Goal: Task Accomplishment & Management: Complete application form

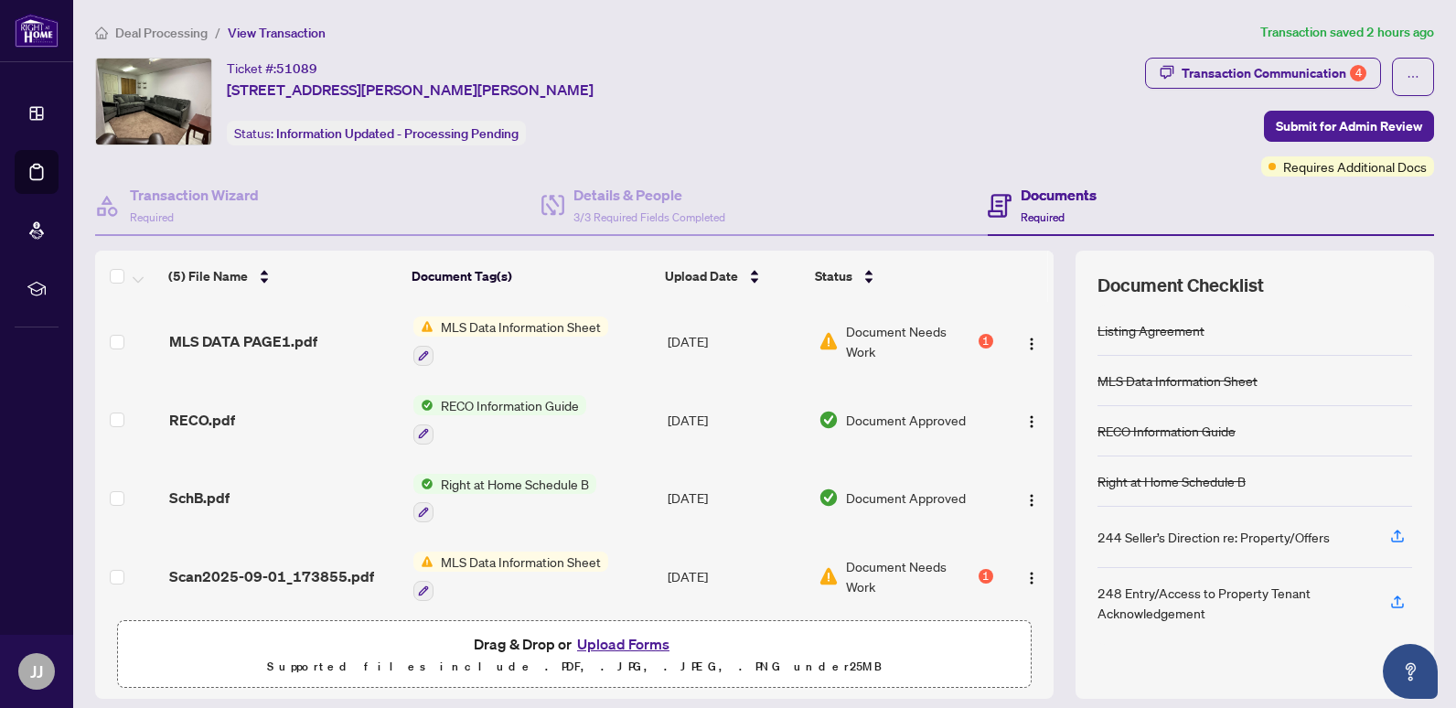
scroll to position [87, 0]
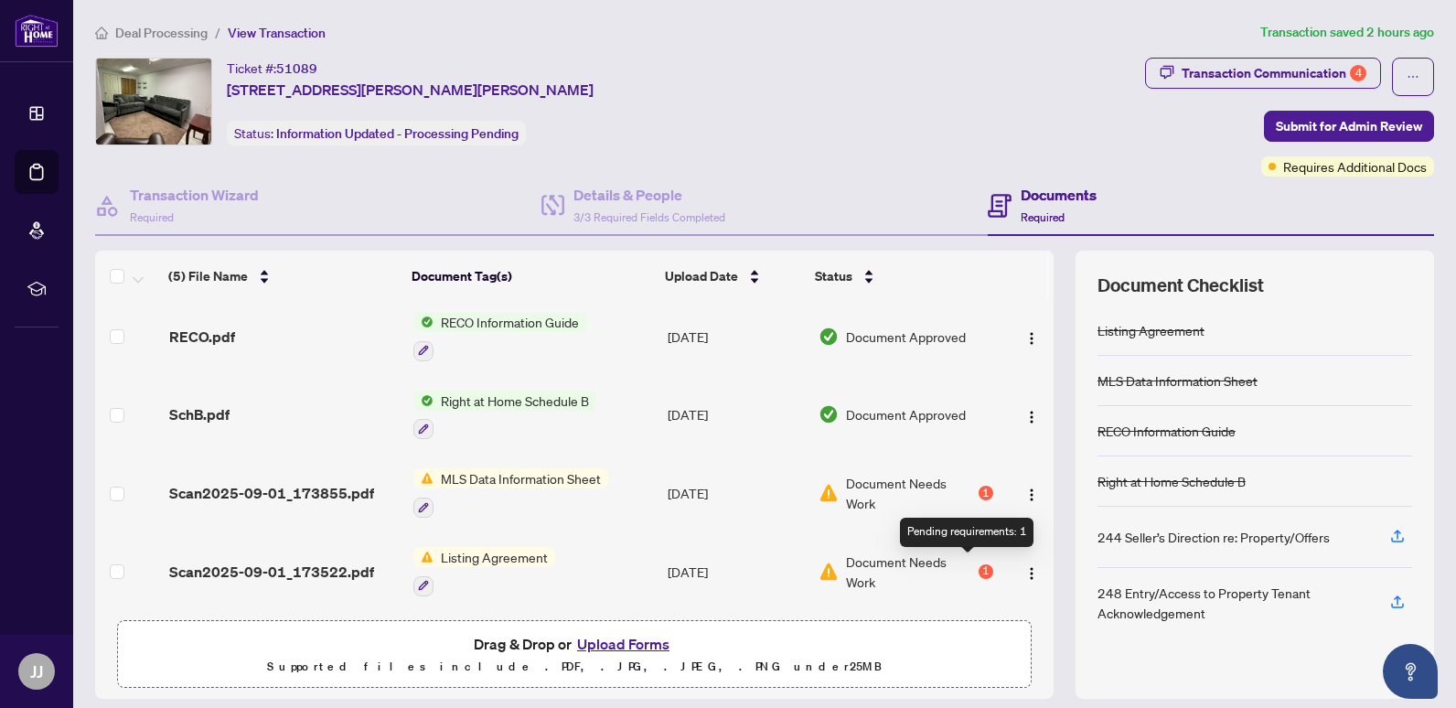
click at [979, 564] on div "1" at bounding box center [986, 571] width 15 height 15
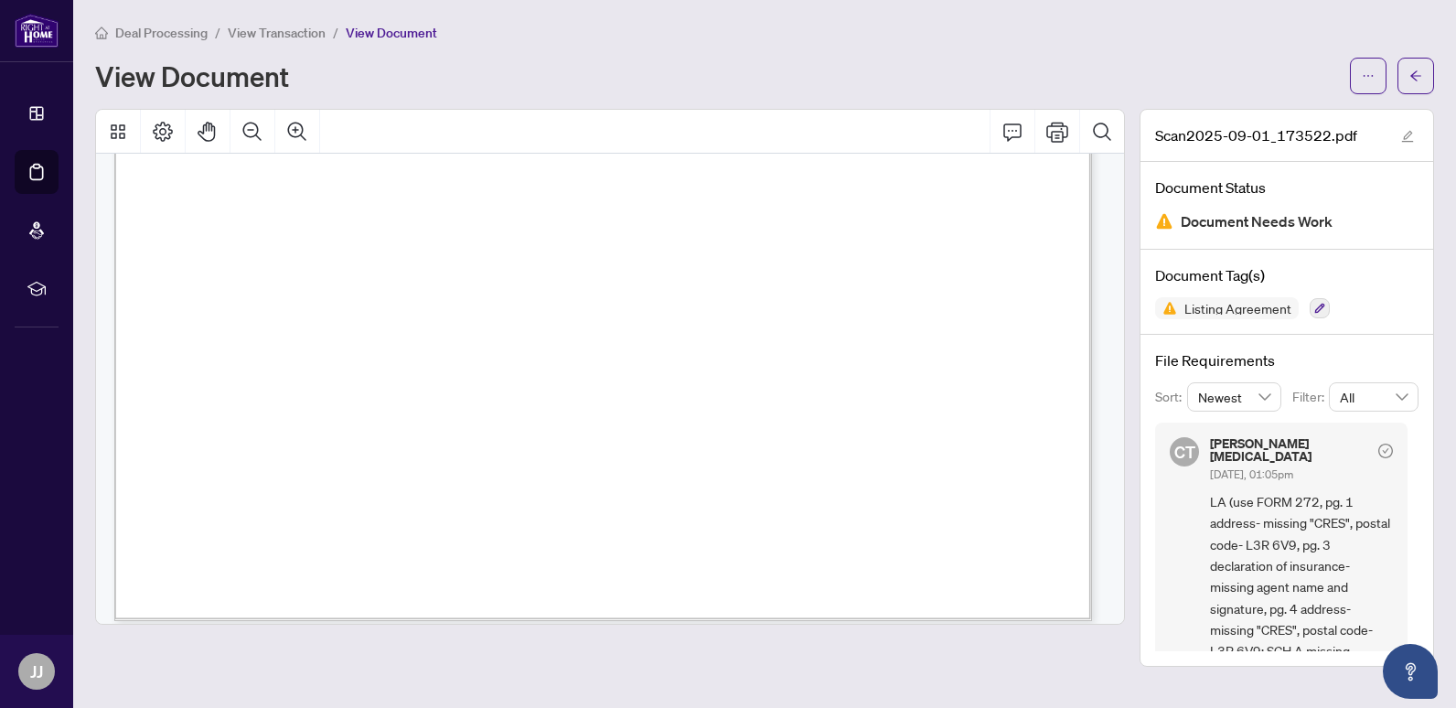
scroll to position [4761, 0]
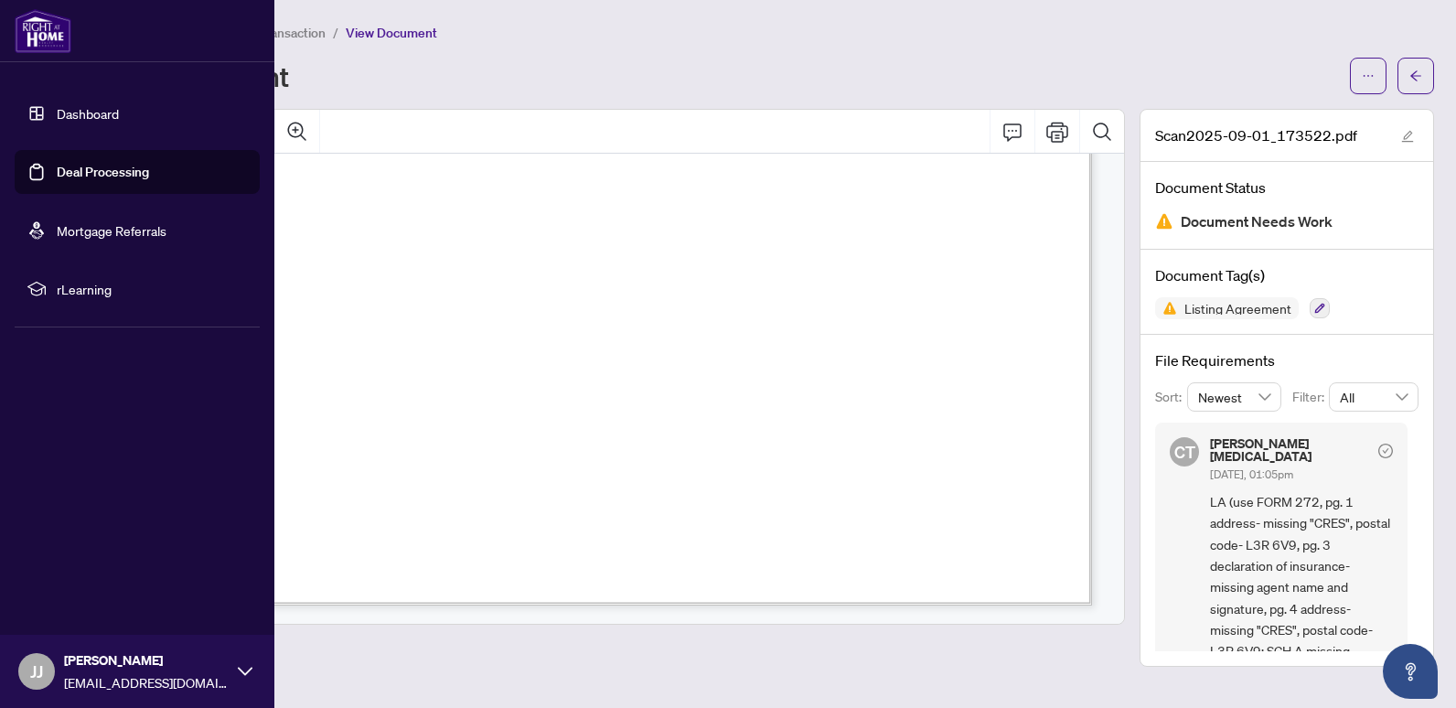
click at [59, 117] on link "Dashboard" at bounding box center [88, 113] width 62 height 16
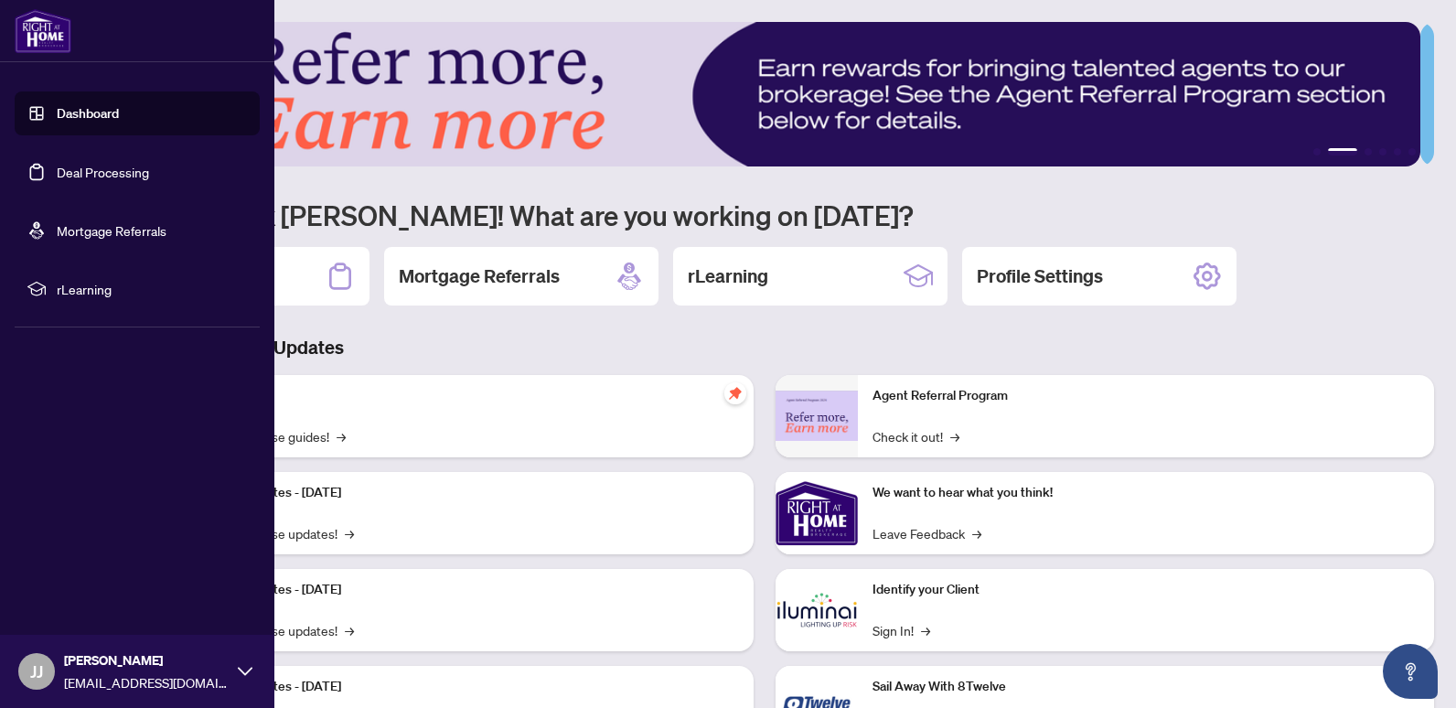
click at [84, 175] on link "Deal Processing" at bounding box center [103, 172] width 92 height 16
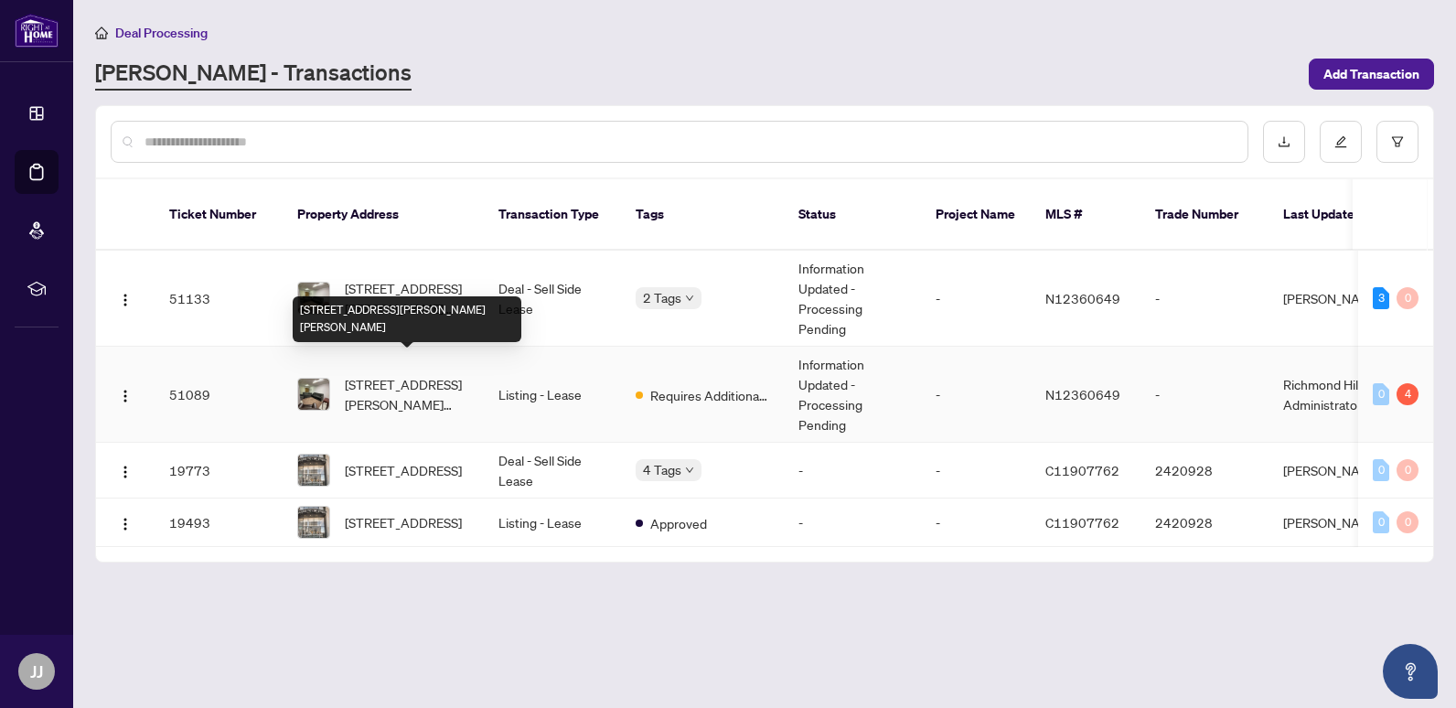
click at [381, 374] on span "[STREET_ADDRESS][PERSON_NAME][PERSON_NAME]" at bounding box center [407, 394] width 124 height 40
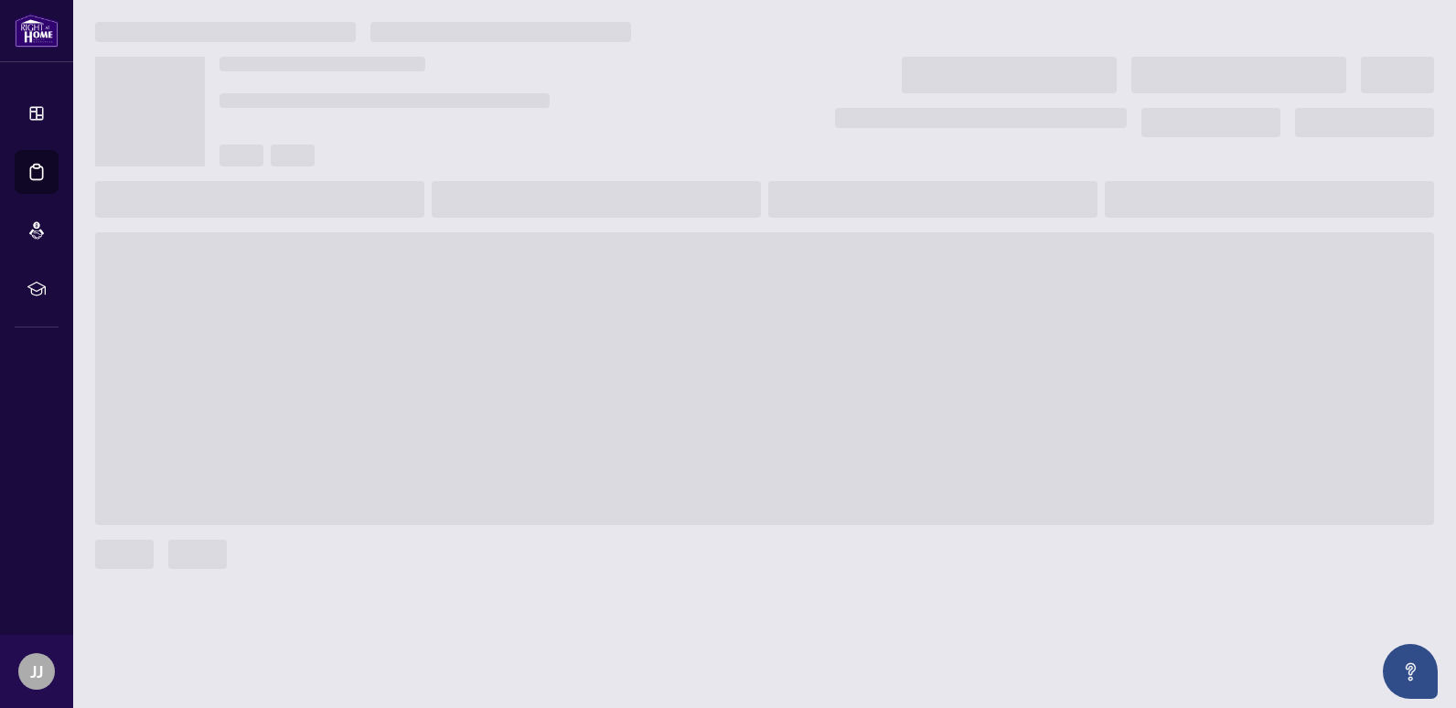
click at [381, 362] on span at bounding box center [764, 378] width 1339 height 293
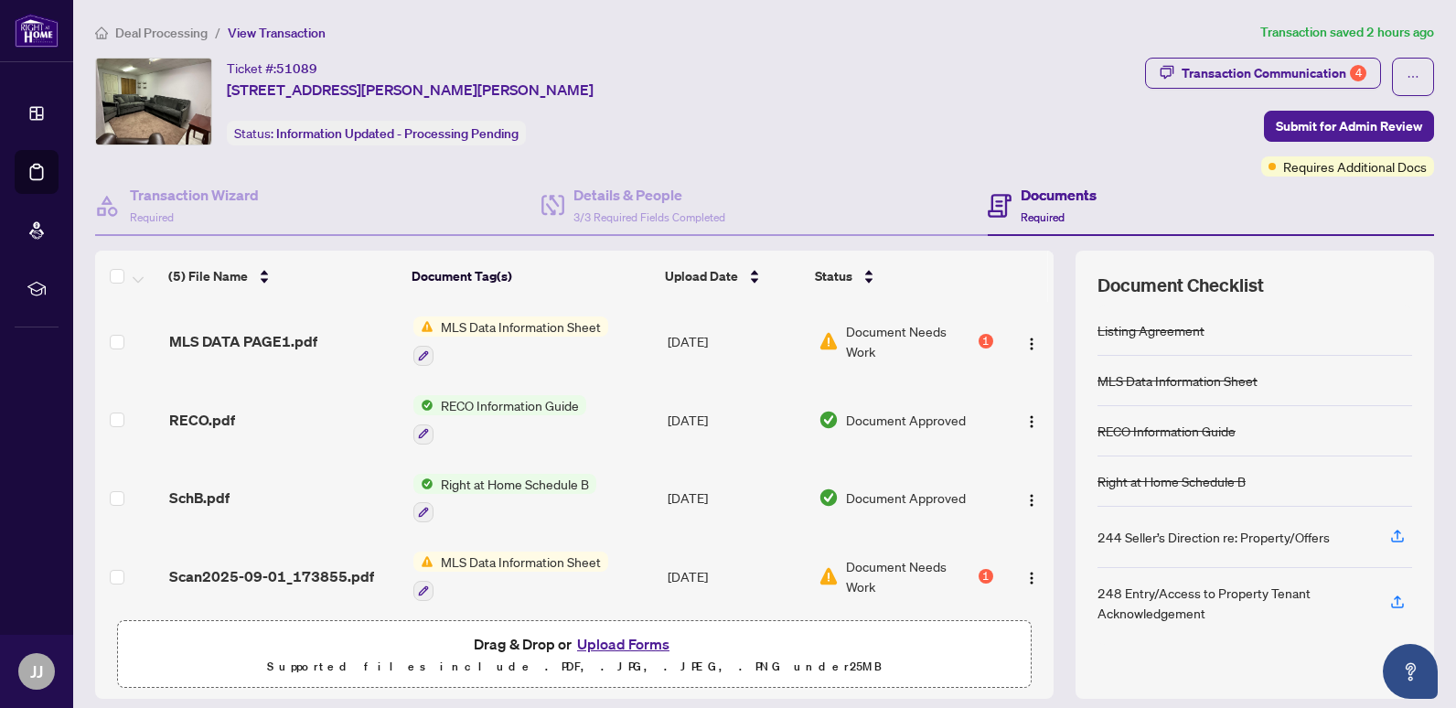
click at [608, 641] on button "Upload Forms" at bounding box center [623, 644] width 103 height 24
click at [1034, 550] on td at bounding box center [1027, 576] width 53 height 79
click at [642, 647] on button "Upload Forms" at bounding box center [623, 644] width 103 height 24
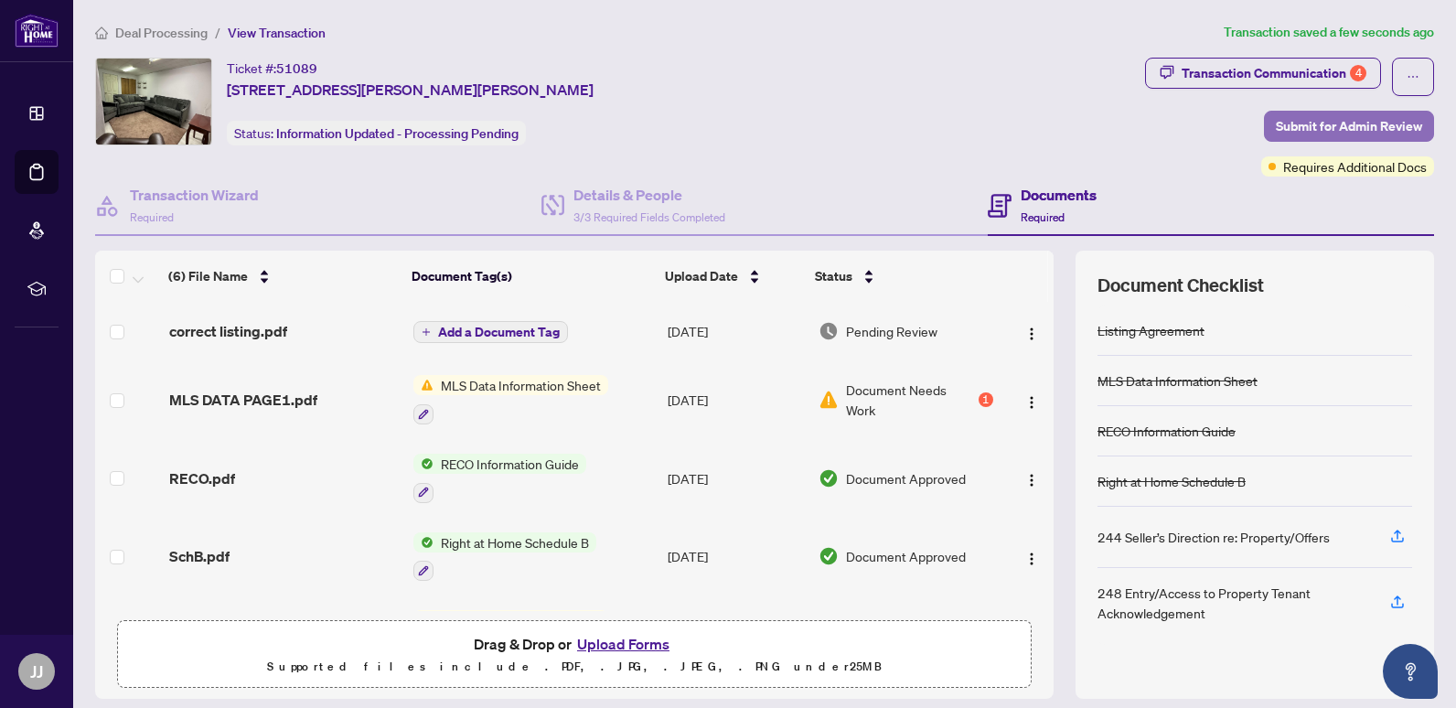
click at [1310, 128] on span "Submit for Admin Review" at bounding box center [1349, 126] width 146 height 29
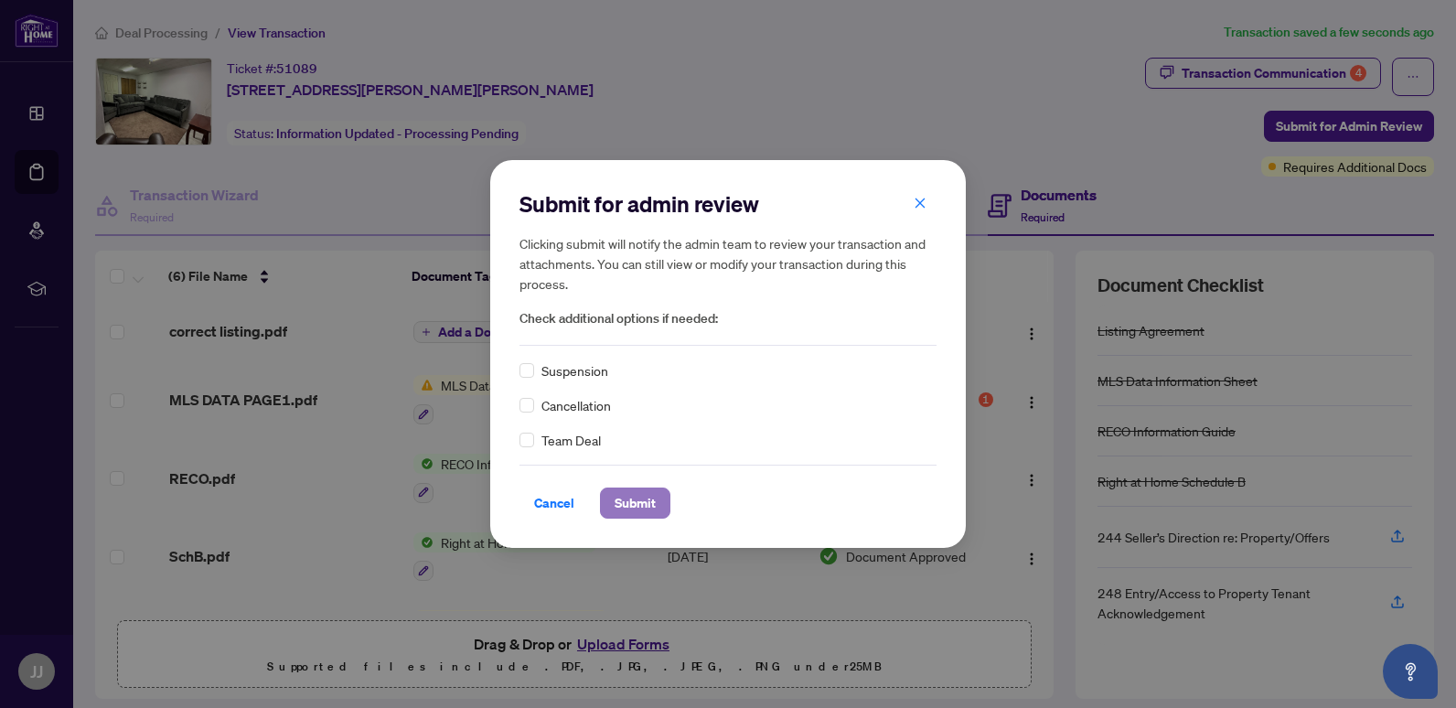
click at [658, 499] on button "Submit" at bounding box center [635, 503] width 70 height 31
